Goal: Check status: Check status

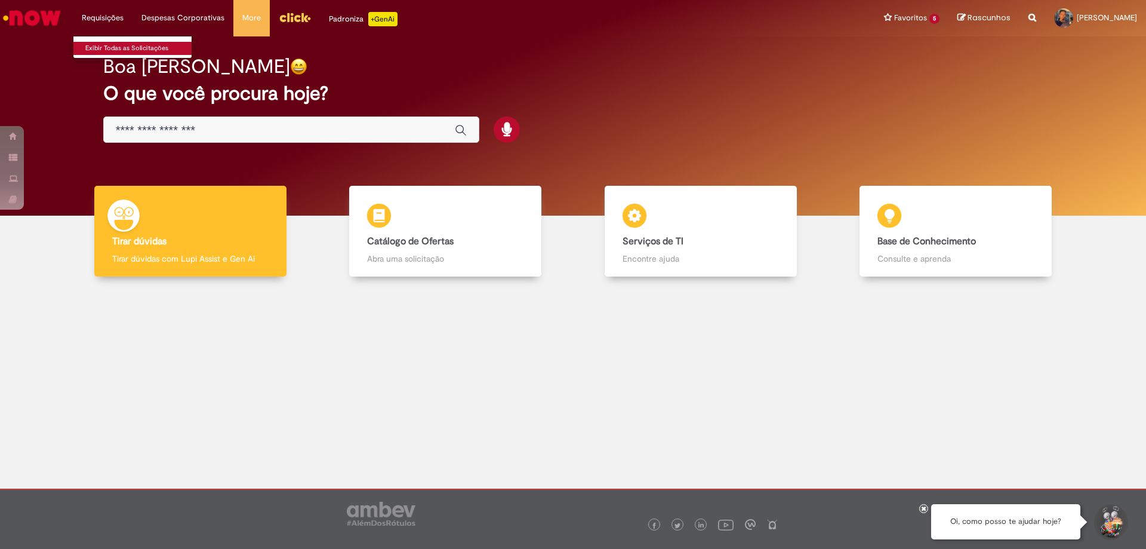
click at [110, 53] on link "Exibir Todas as Solicitações" at bounding box center [138, 48] width 131 height 13
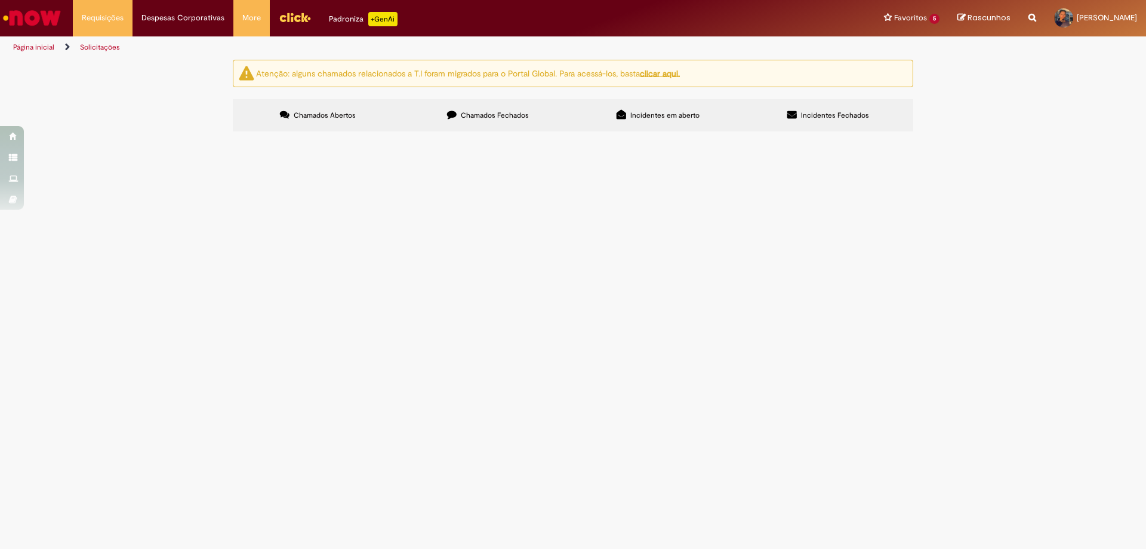
click at [521, 112] on span "Chamados Fechados" at bounding box center [495, 115] width 68 height 10
click at [0, 0] on span "Desbloqueio U de material" at bounding box center [0, 0] width 0 height 0
click at [1103, 14] on span "[PERSON_NAME]" at bounding box center [1107, 18] width 60 height 10
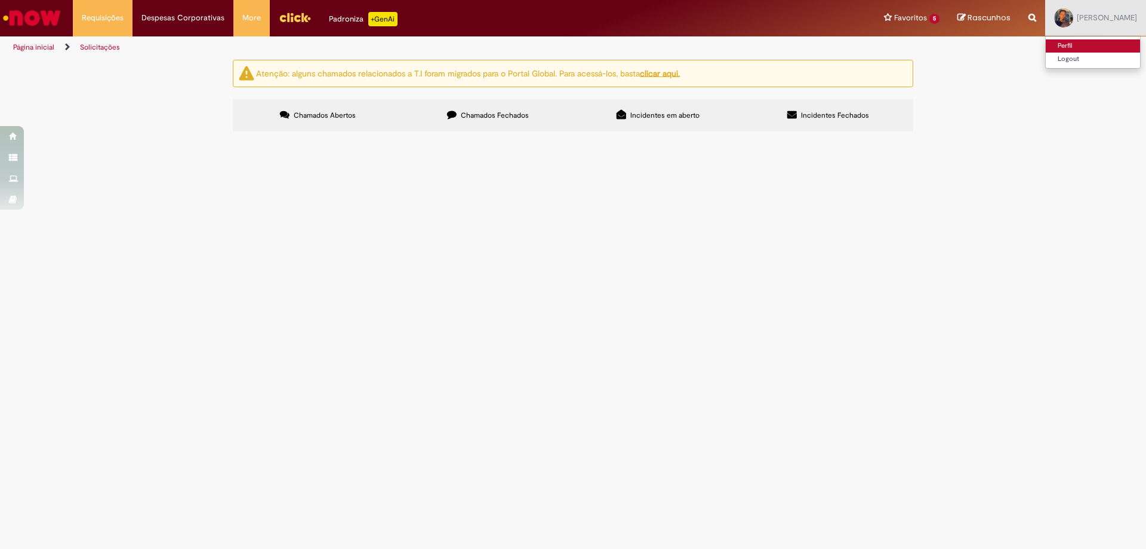
click at [1049, 41] on link "Perfil" at bounding box center [1093, 45] width 94 height 13
